Goal: Task Accomplishment & Management: Manage account settings

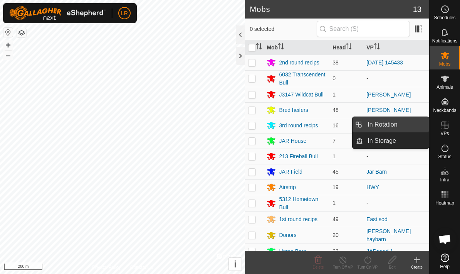
click at [407, 122] on link "In Rotation" at bounding box center [396, 124] width 66 height 15
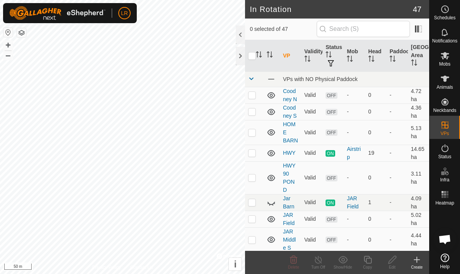
click at [419, 260] on icon at bounding box center [417, 259] width 9 height 9
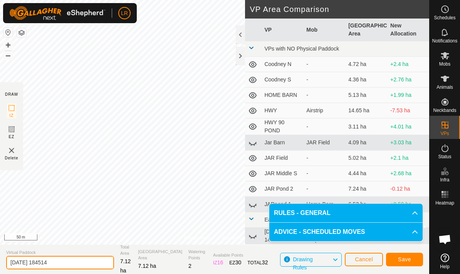
click at [76, 261] on input "[DATE] 184514" at bounding box center [60, 262] width 108 height 13
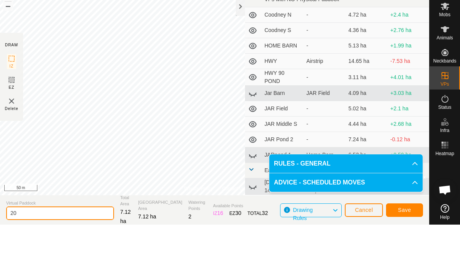
type input "2"
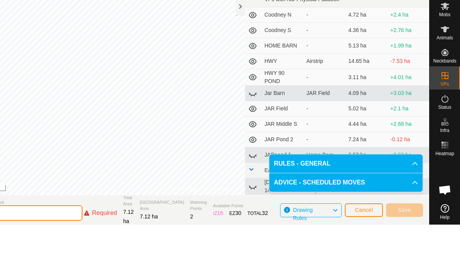
type input "H"
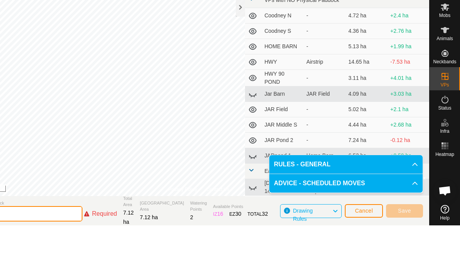
type input "J"
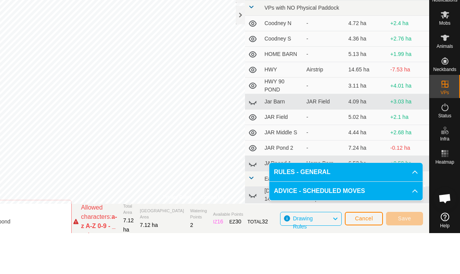
click at [220, 245] on section "Virtual Paddock JAR field/jar pond Allowed characters: a-z A-Z 0-9 - _ . , ' : …" at bounding box center [194, 259] width 472 height 29
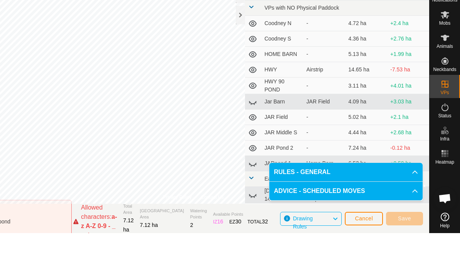
scroll to position [5, 0]
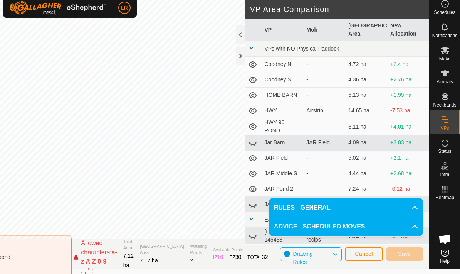
click at [40, 255] on input "JAR field/jar pond" at bounding box center [18, 256] width 108 height 43
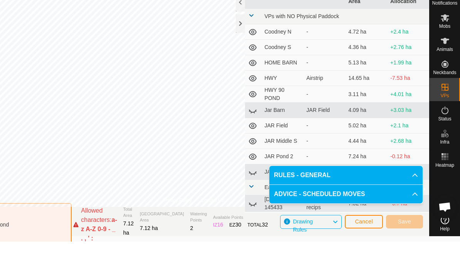
scroll to position [0, 0]
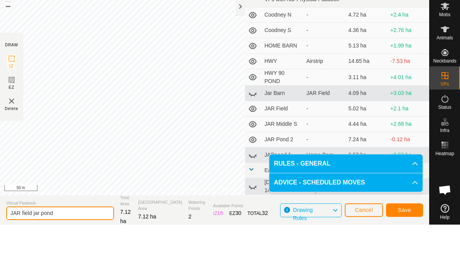
type input "JAR field jar pond"
click at [411, 253] on button "Save" at bounding box center [404, 259] width 37 height 13
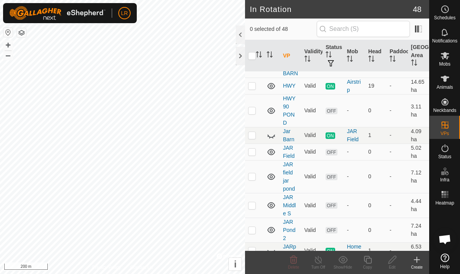
scroll to position [73, 0]
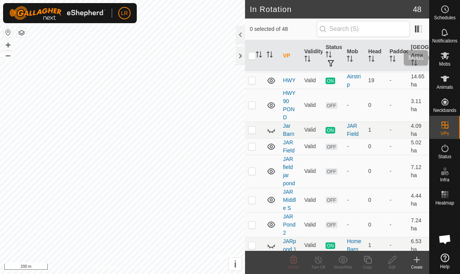
click at [445, 55] on icon at bounding box center [445, 55] width 8 height 7
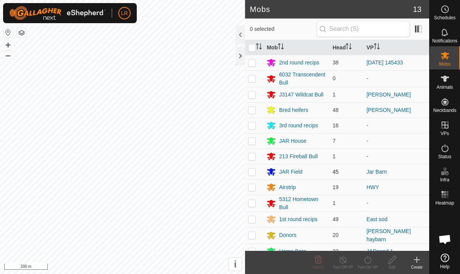
click at [254, 171] on p-checkbox at bounding box center [252, 172] width 8 height 6
checkbox input "true"
click at [367, 259] on icon at bounding box center [368, 259] width 10 height 9
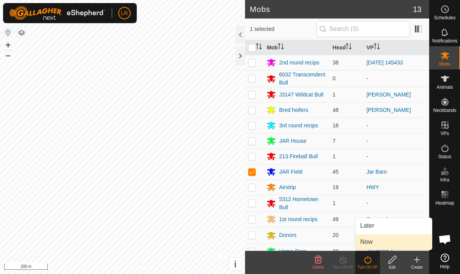
click at [375, 241] on link "Now" at bounding box center [394, 241] width 76 height 15
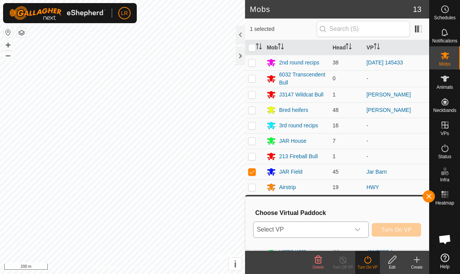
click at [340, 231] on span "Select VP" at bounding box center [302, 229] width 96 height 15
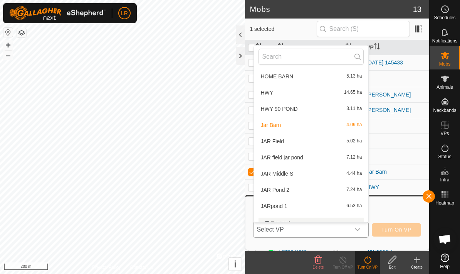
scroll to position [52, 0]
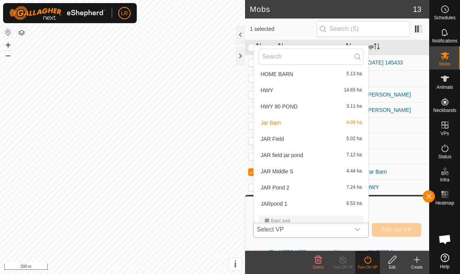
click at [312, 159] on div "JAR field jar pond 7.12 ha" at bounding box center [311, 154] width 105 height 9
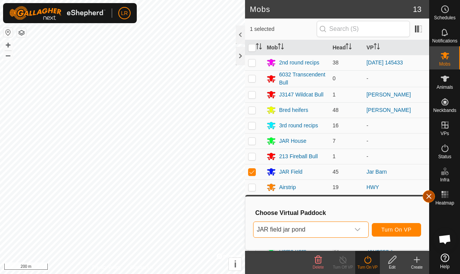
click at [430, 196] on span "button" at bounding box center [429, 196] width 6 height 6
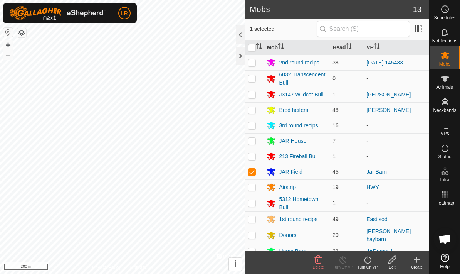
click at [367, 262] on icon at bounding box center [368, 259] width 10 height 9
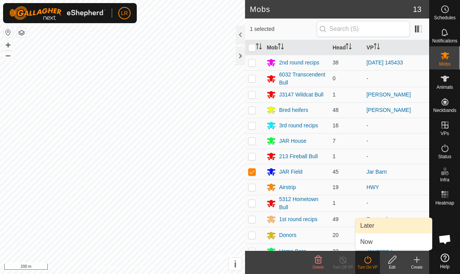
click at [385, 227] on link "Later" at bounding box center [394, 225] width 76 height 15
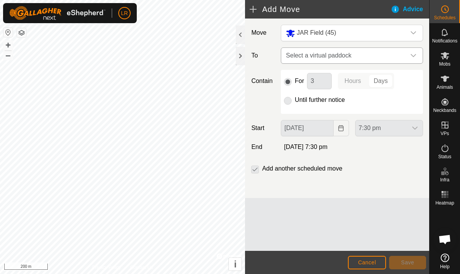
click at [387, 54] on span "Select a virtual paddock" at bounding box center [344, 55] width 123 height 15
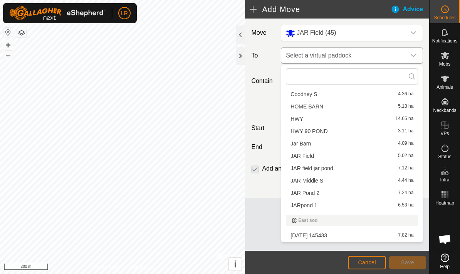
scroll to position [30, 0]
click at [349, 170] on div "JAR field jar pond 7.12 ha" at bounding box center [352, 167] width 123 height 5
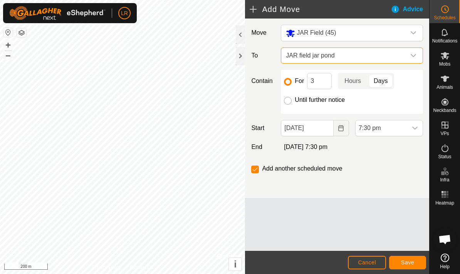
click at [290, 103] on input "Until further notice" at bounding box center [288, 101] width 8 height 8
radio input "true"
checkbox input "false"
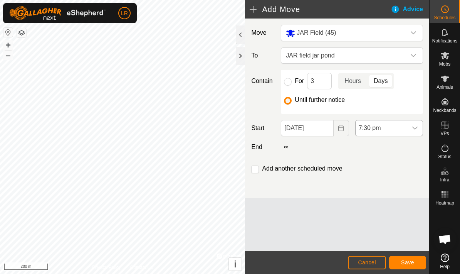
click at [395, 129] on span "7:30 pm" at bounding box center [382, 127] width 52 height 15
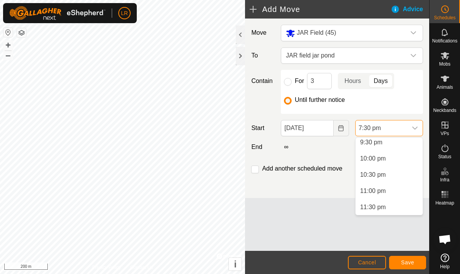
scroll to position [700, 0]
click at [339, 128] on icon "Choose Date" at bounding box center [341, 128] width 6 height 6
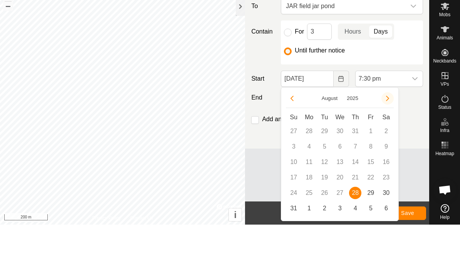
click at [390, 145] on icon "Next Month" at bounding box center [388, 148] width 6 height 6
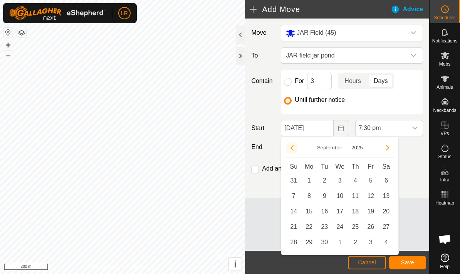
click at [296, 149] on button "Previous Month" at bounding box center [292, 148] width 12 height 12
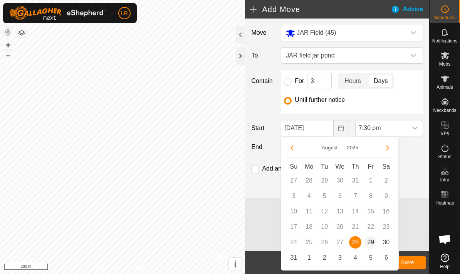
click at [371, 241] on span "29" at bounding box center [371, 242] width 12 height 12
type input "[DATE]"
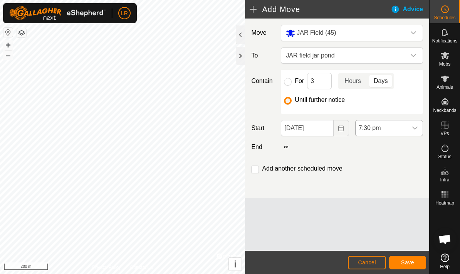
click at [393, 129] on span "7:30 pm" at bounding box center [382, 127] width 52 height 15
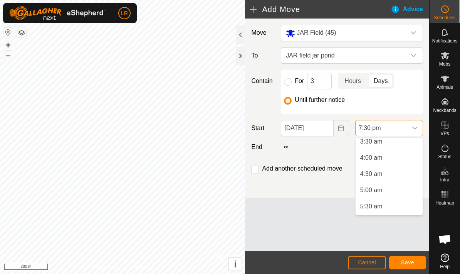
scroll to position [118, 0]
click at [377, 159] on span "4:00 am" at bounding box center [372, 157] width 22 height 9
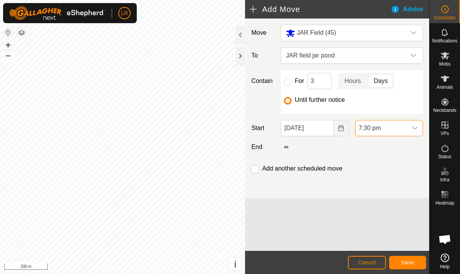
scroll to position [570, 0]
click at [413, 263] on span "Save" at bounding box center [407, 262] width 13 height 6
